Goal: Transaction & Acquisition: Download file/media

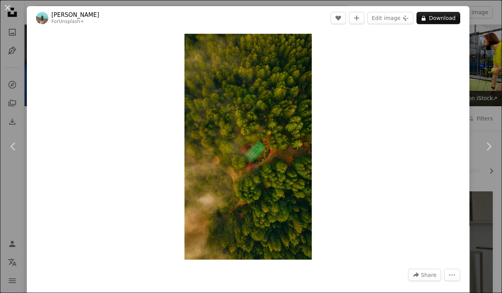
scroll to position [3514, 0]
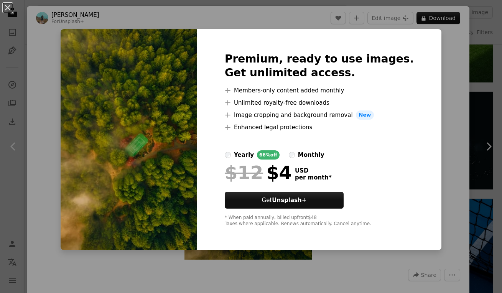
click at [448, 93] on div "An X shape Premium, ready to use images. Get unlimited access. A plus sign Memb…" at bounding box center [251, 146] width 502 height 293
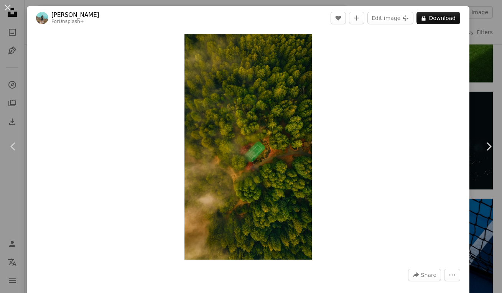
click at [9, 10] on button "An X shape" at bounding box center [7, 7] width 9 height 9
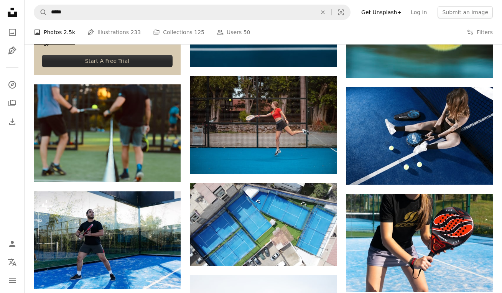
scroll to position [1789, 0]
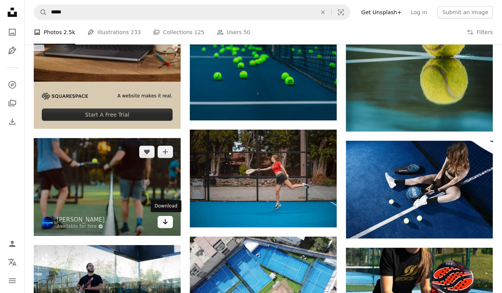
click at [166, 224] on icon "Arrow pointing down" at bounding box center [165, 221] width 6 height 9
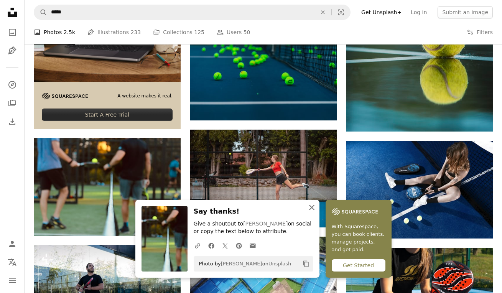
click at [309, 209] on icon "An X shape" at bounding box center [311, 207] width 9 height 9
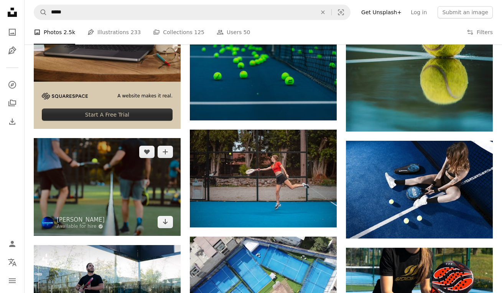
click at [97, 178] on img at bounding box center [107, 187] width 147 height 98
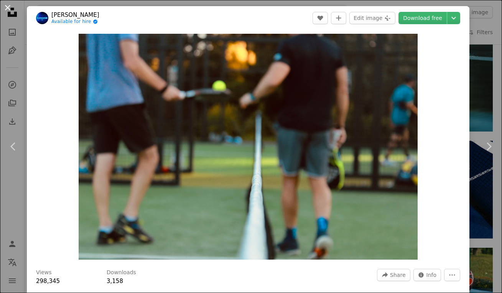
click at [9, 7] on button "An X shape" at bounding box center [7, 7] width 9 height 9
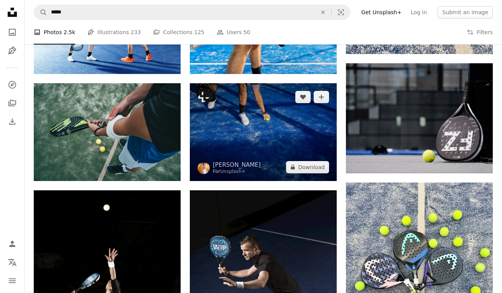
scroll to position [522, 0]
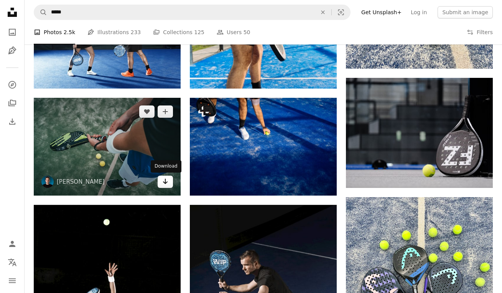
click at [164, 182] on icon "Download" at bounding box center [165, 181] width 5 height 5
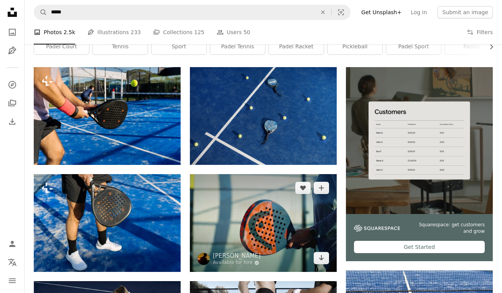
scroll to position [136, 0]
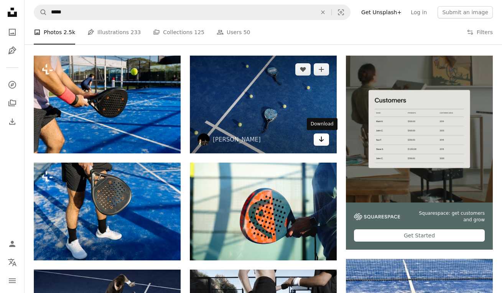
click at [321, 143] on icon "Arrow pointing down" at bounding box center [321, 139] width 6 height 9
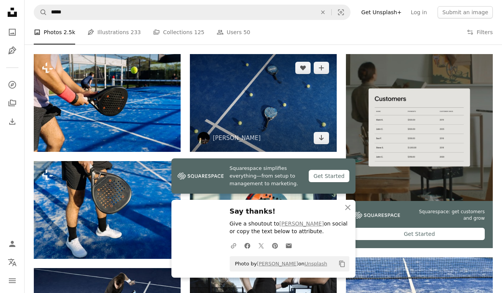
scroll to position [336, 0]
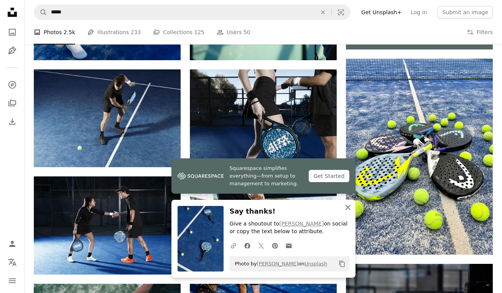
click at [347, 209] on icon "button" at bounding box center [347, 207] width 5 height 5
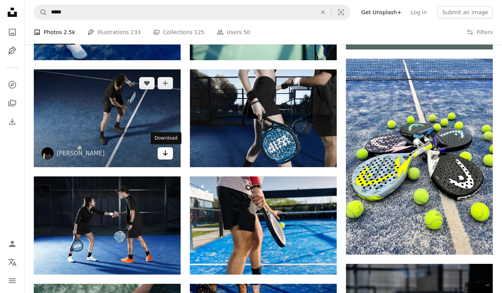
click at [164, 152] on icon "Arrow pointing down" at bounding box center [165, 152] width 6 height 9
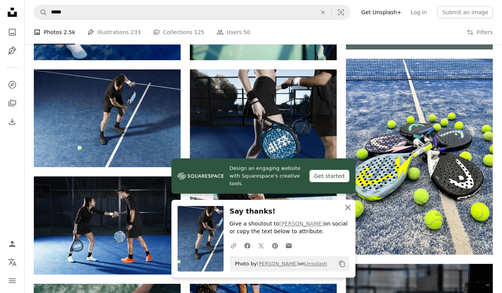
click at [349, 209] on icon "An X shape" at bounding box center [347, 207] width 9 height 9
